Goal: Task Accomplishment & Management: Use online tool/utility

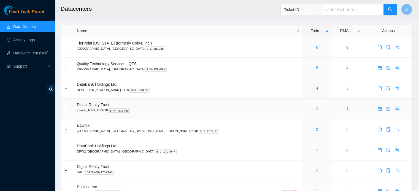
click at [316, 109] on link "3" at bounding box center [317, 109] width 2 height 4
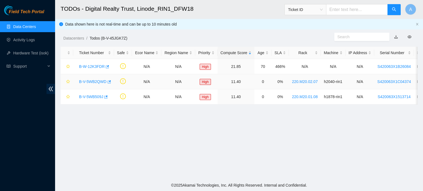
click at [91, 80] on link "B-V-5WB2QWD" at bounding box center [93, 82] width 28 height 4
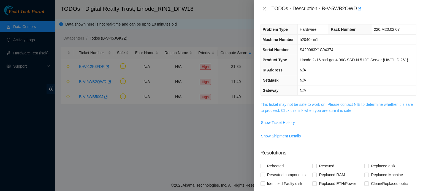
click at [312, 108] on link "This ticket may not be safe to work on. Please contact NIE to determine whether…" at bounding box center [337, 107] width 152 height 10
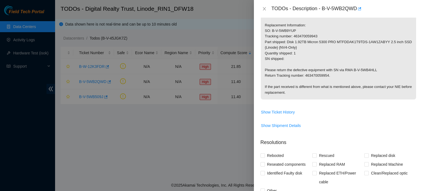
scroll to position [145, 0]
click at [267, 7] on button "Close" at bounding box center [265, 8] width 8 height 5
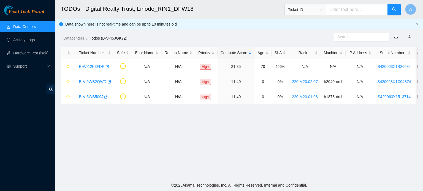
scroll to position [125, 0]
click at [99, 97] on link "B-V-5WB509J" at bounding box center [91, 97] width 24 height 4
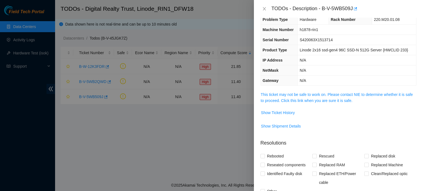
scroll to position [9, 0]
click at [281, 105] on td "This ticket may not be safe to work on. Please contact NIE to determine whether…" at bounding box center [339, 100] width 156 height 17
click at [288, 99] on link "This ticket may not be safe to work on. Please contact NIE to determine whether…" at bounding box center [337, 98] width 152 height 10
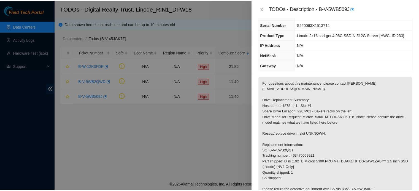
scroll to position [17, 0]
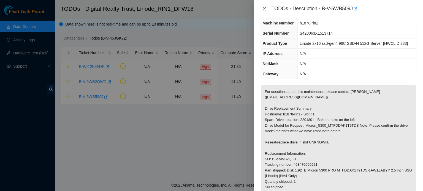
click at [263, 11] on icon "close" at bounding box center [264, 9] width 4 height 4
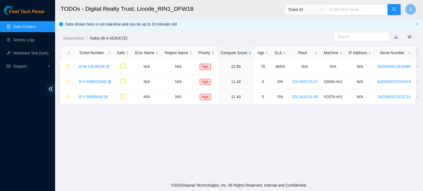
click at [36, 25] on link "Data Centers" at bounding box center [24, 27] width 23 height 4
